Goal: Communication & Community: Participate in discussion

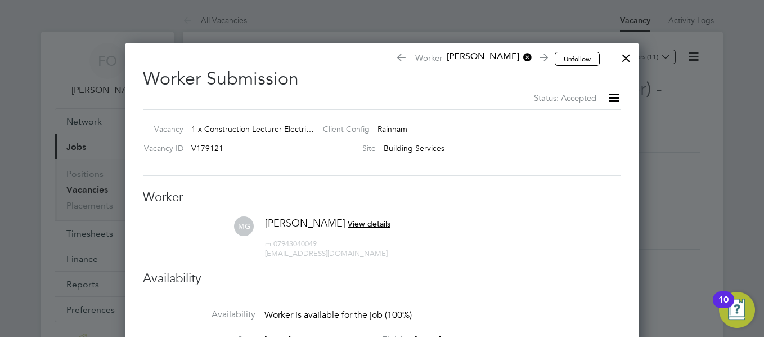
click at [625, 56] on div at bounding box center [626, 55] width 20 height 20
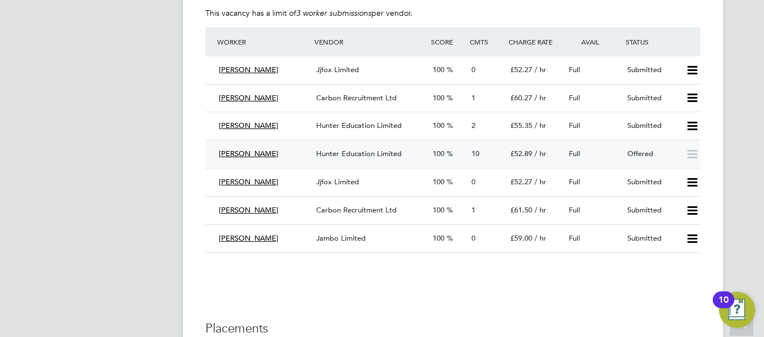
click at [629, 148] on div "Offered" at bounding box center [652, 154] width 59 height 19
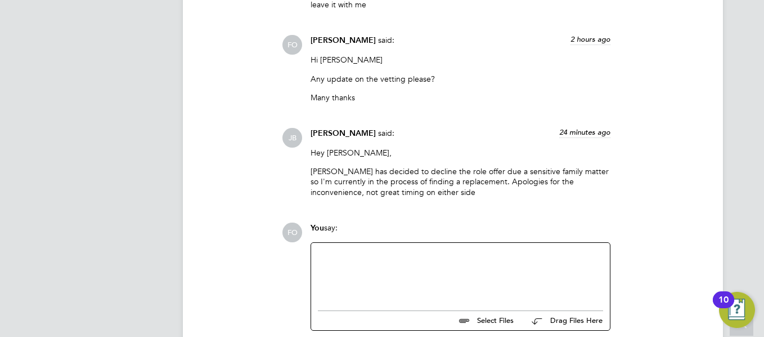
click at [425, 249] on div at bounding box center [460, 273] width 285 height 48
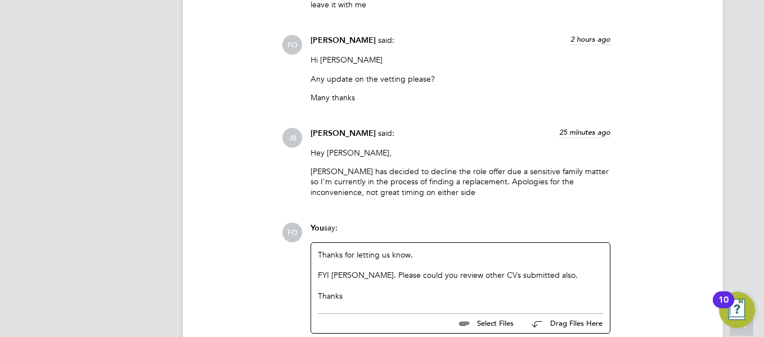
click at [687, 128] on div "JB Jack Baron said: 25 minutes ago Hey Francesca, Mark has decided to decline t…" at bounding box center [491, 167] width 419 height 78
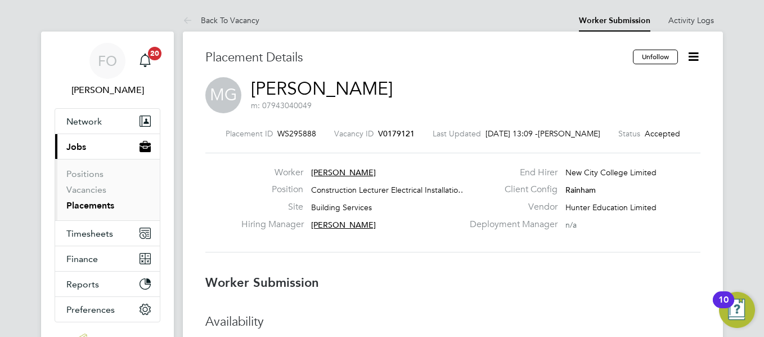
click at [697, 57] on icon at bounding box center [694, 57] width 14 height 14
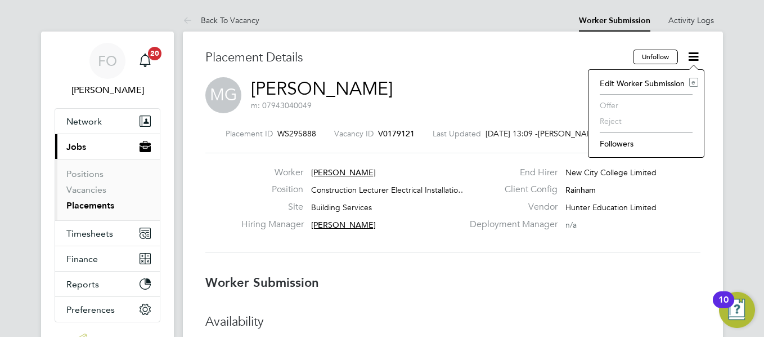
click at [620, 142] on li "Followers" at bounding box center [646, 144] width 104 height 16
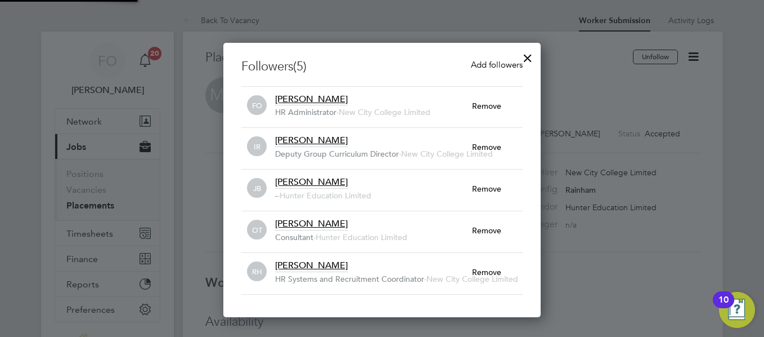
scroll to position [12, 198]
click at [531, 56] on div at bounding box center [528, 55] width 20 height 20
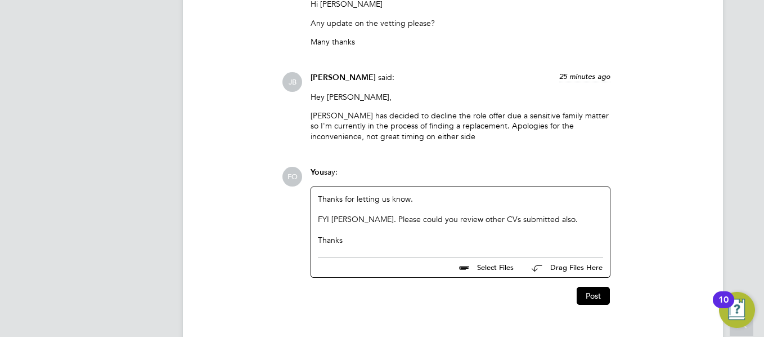
scroll to position [1862, 0]
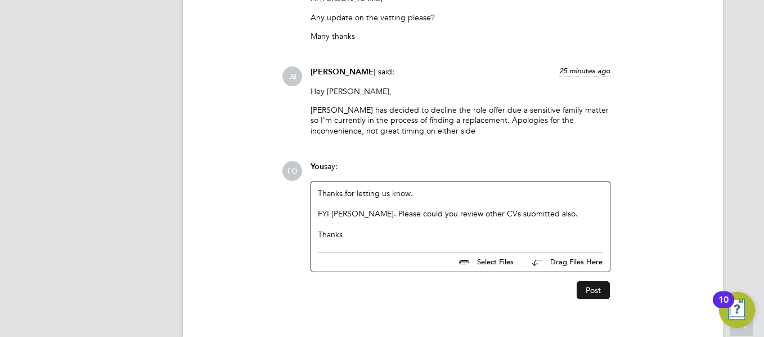
click at [607, 281] on button "Post" at bounding box center [593, 290] width 33 height 18
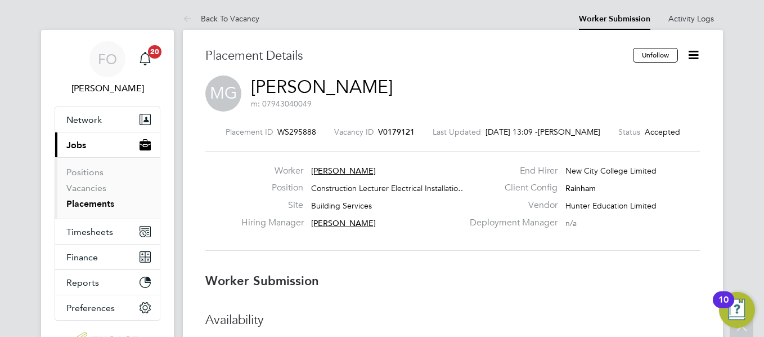
scroll to position [0, 0]
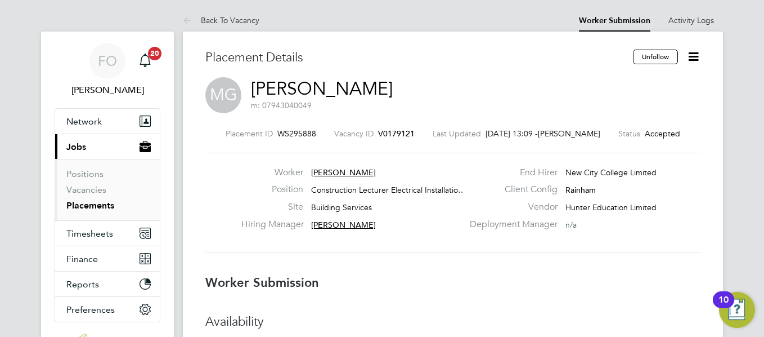
click at [692, 57] on icon at bounding box center [694, 57] width 14 height 14
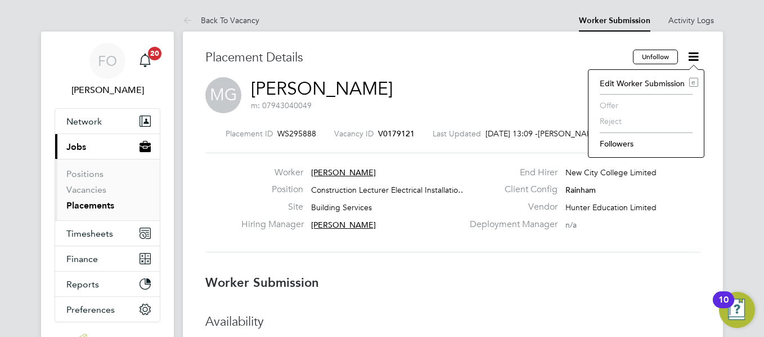
click at [634, 85] on li "Edit Worker Submission e" at bounding box center [646, 83] width 104 height 16
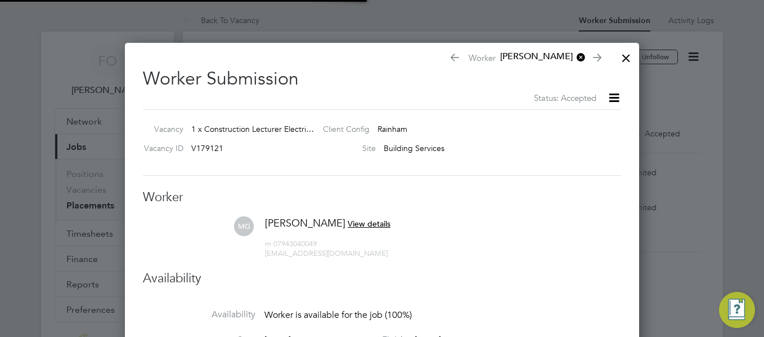
scroll to position [586, 515]
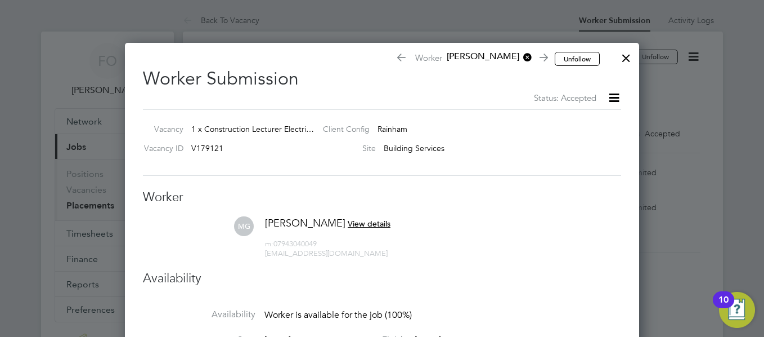
click at [613, 96] on icon at bounding box center [614, 98] width 14 height 14
click at [488, 133] on div "Client Config Rainham" at bounding box center [460, 131] width 293 height 17
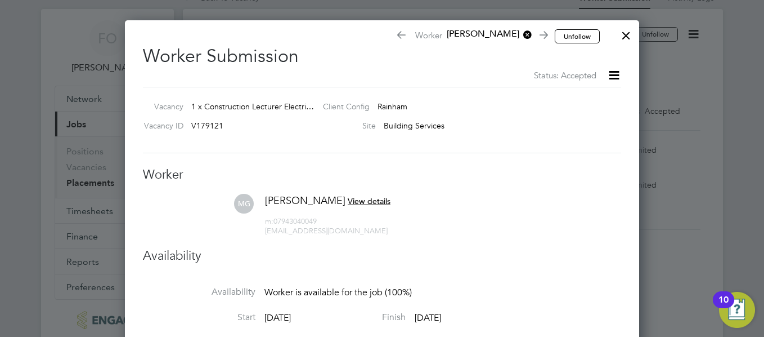
click at [626, 37] on div at bounding box center [626, 33] width 20 height 20
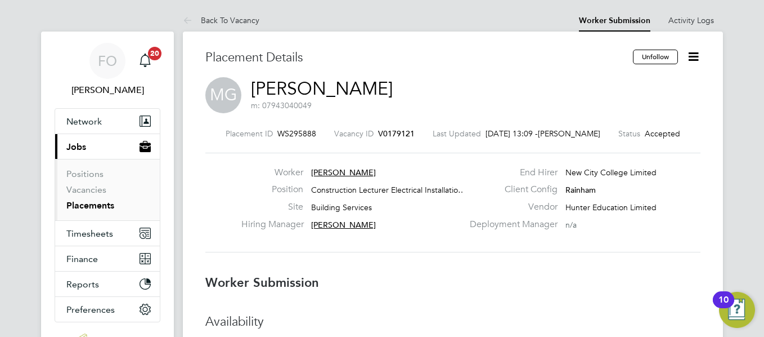
click at [400, 133] on span "V0179121" at bounding box center [396, 133] width 37 height 10
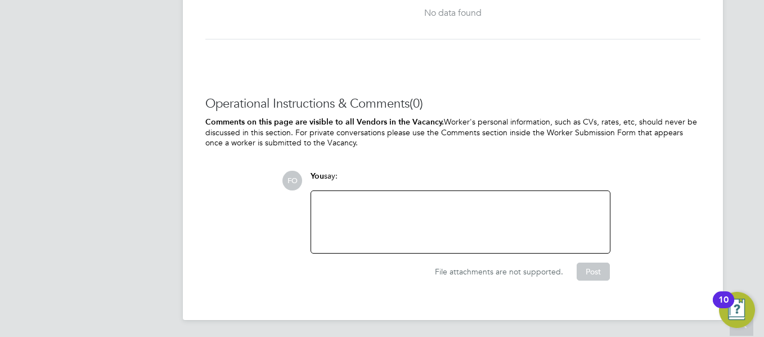
click at [436, 203] on div at bounding box center [460, 222] width 285 height 48
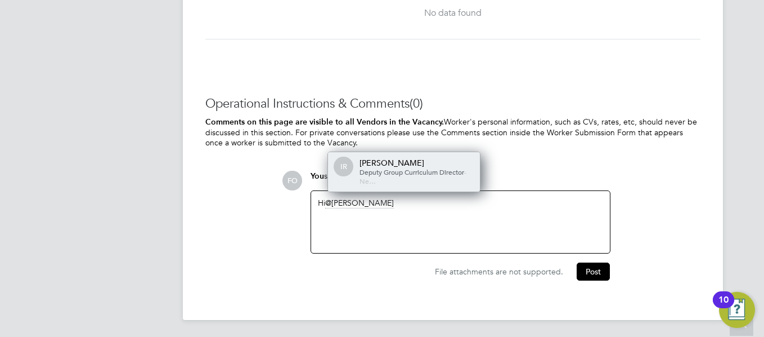
click at [441, 162] on div "Ian Rist" at bounding box center [416, 163] width 113 height 10
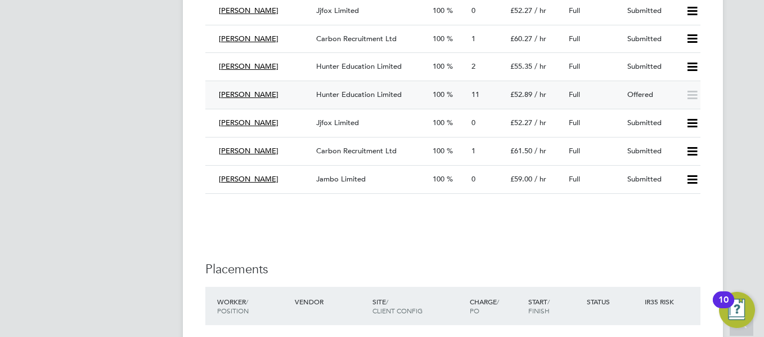
click at [693, 95] on icon at bounding box center [692, 95] width 14 height 9
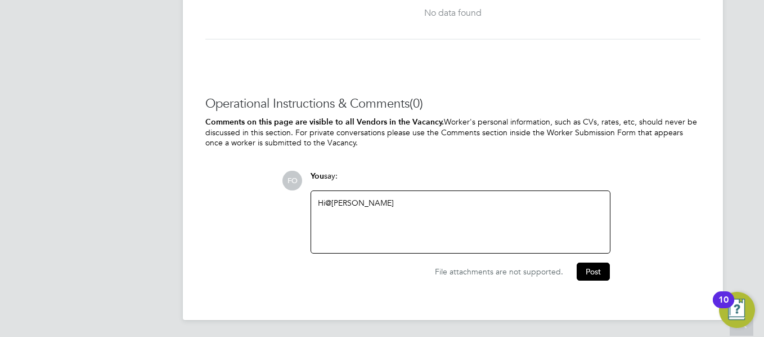
click at [394, 198] on div "Hi @Ian Rist ​" at bounding box center [460, 222] width 285 height 48
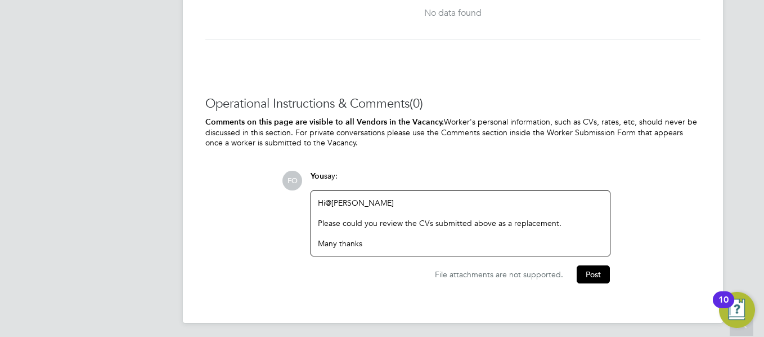
click at [562, 228] on div "Please could you review the CVs submitted above as a replacement." at bounding box center [460, 233] width 285 height 10
click at [592, 275] on button "Post" at bounding box center [593, 274] width 33 height 18
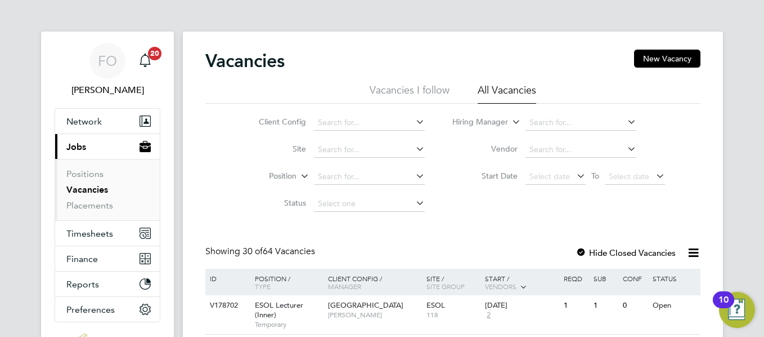
click at [96, 190] on link "Vacancies" at bounding box center [87, 189] width 42 height 11
click at [97, 199] on li "Vacancies" at bounding box center [108, 192] width 84 height 16
click at [105, 206] on link "Placements" at bounding box center [89, 205] width 47 height 11
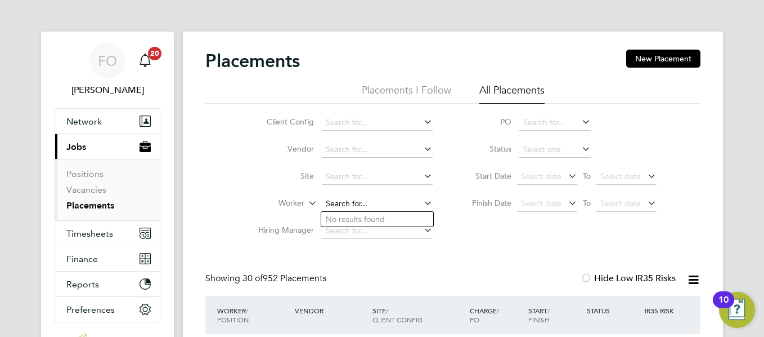
click at [334, 202] on input at bounding box center [377, 204] width 111 height 16
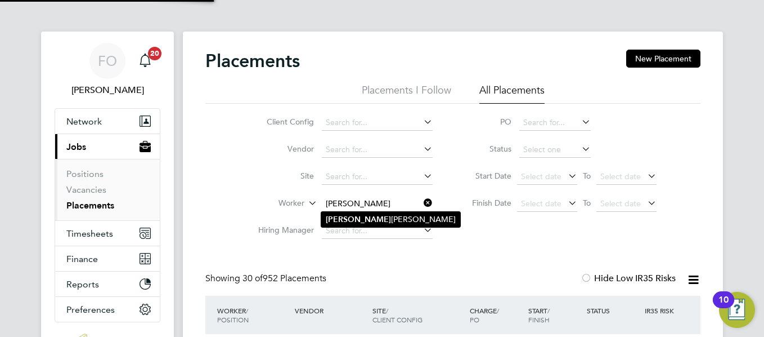
click at [384, 223] on li "Charmaine Mclennon" at bounding box center [390, 219] width 139 height 15
type input "[PERSON_NAME]"
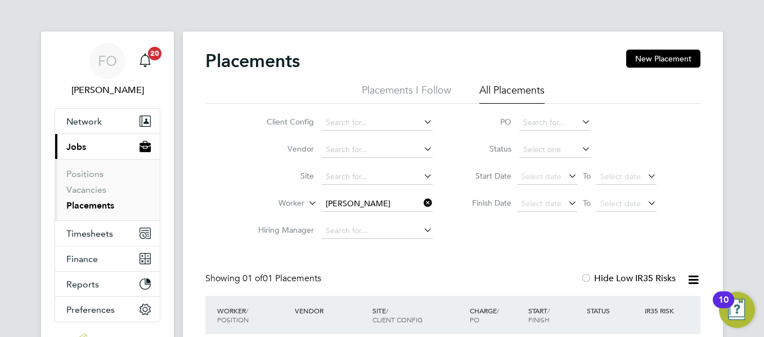
click at [762, 163] on div "FO Francesca O'Riordan Notifications 20 Applications: Network Team Members Busi…" at bounding box center [382, 218] width 764 height 437
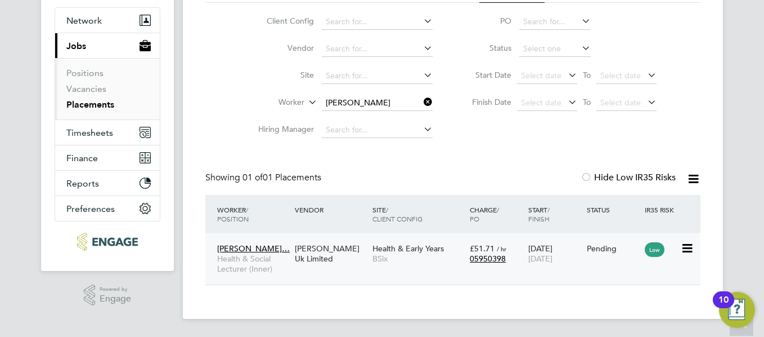
click at [599, 248] on div "Pending" at bounding box center [613, 248] width 53 height 10
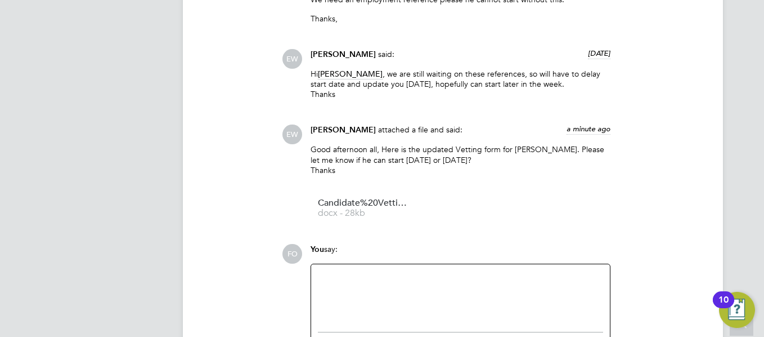
scroll to position [1340, 0]
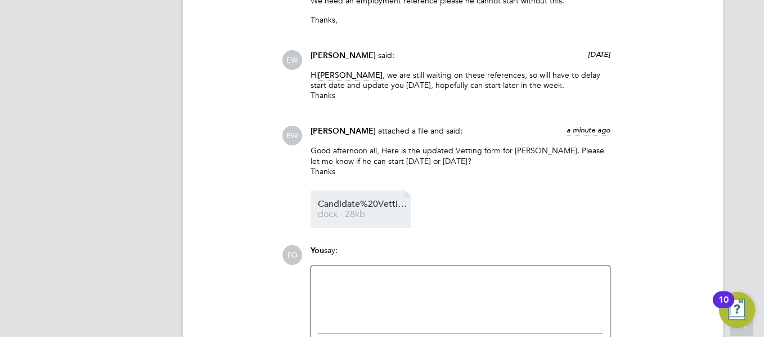
click at [357, 200] on span "Candidate%20Vetting%20Form%20-%20New%20(Joel%20Westbrook)%20final" at bounding box center [363, 204] width 90 height 8
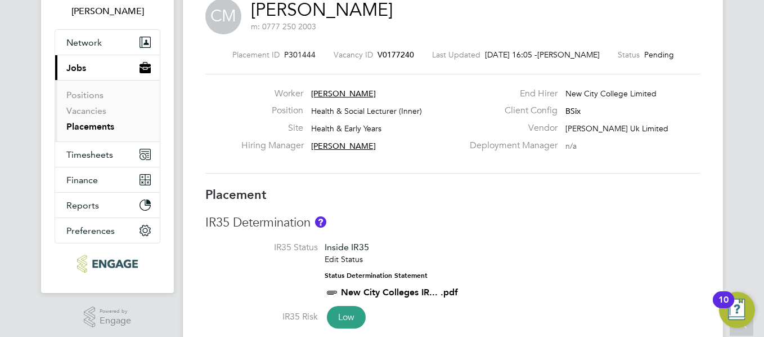
scroll to position [39, 0]
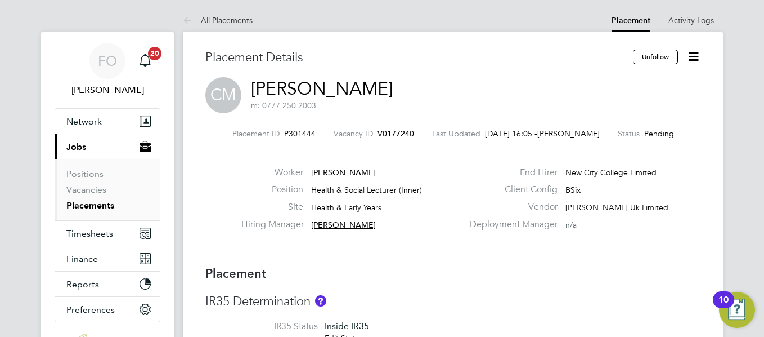
click at [409, 134] on span "V0177240" at bounding box center [396, 133] width 37 height 10
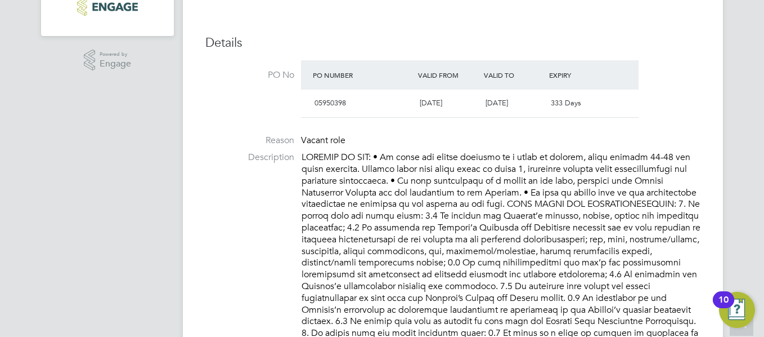
scroll to position [338, 0]
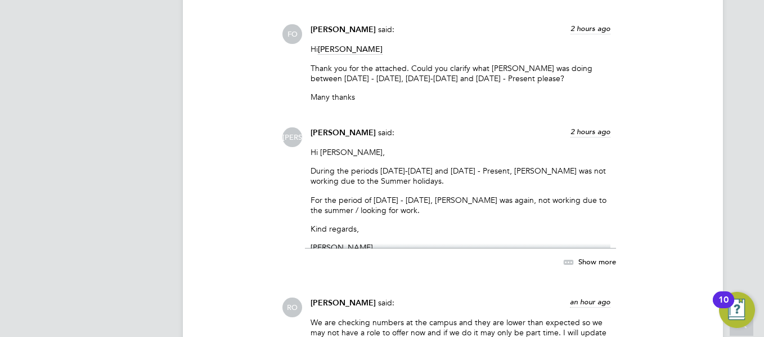
scroll to position [1576, 0]
